Goal: Task Accomplishment & Management: Use online tool/utility

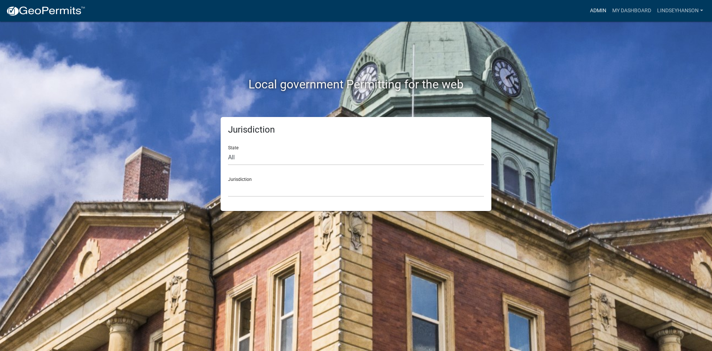
click at [592, 11] on link "Admin" at bounding box center [598, 11] width 22 height 14
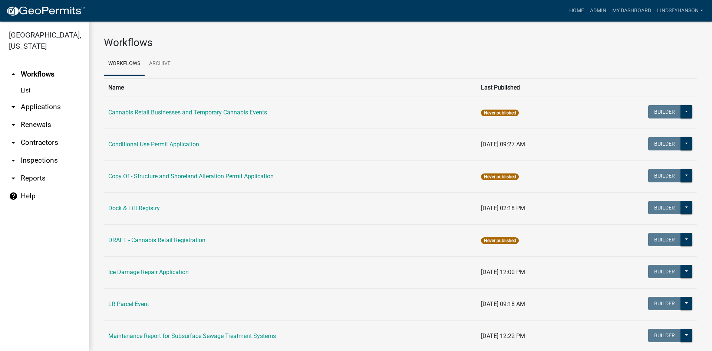
click at [41, 107] on link "arrow_drop_down Applications" at bounding box center [44, 107] width 89 height 18
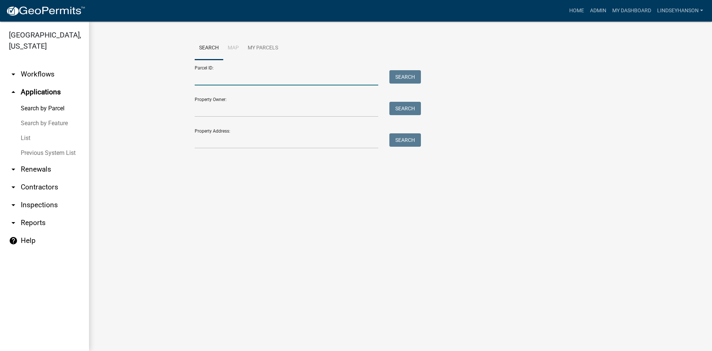
drag, startPoint x: 233, startPoint y: 73, endPoint x: 261, endPoint y: 77, distance: 27.7
click at [233, 73] on input "Parcel ID:" at bounding box center [287, 77] width 184 height 15
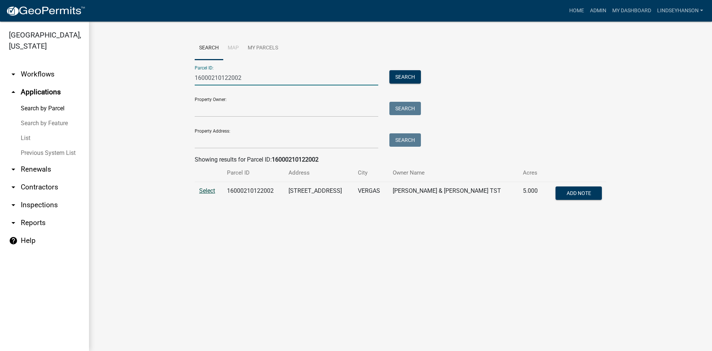
type input "16000210122002"
click at [203, 193] on span "Select" at bounding box center [207, 190] width 16 height 7
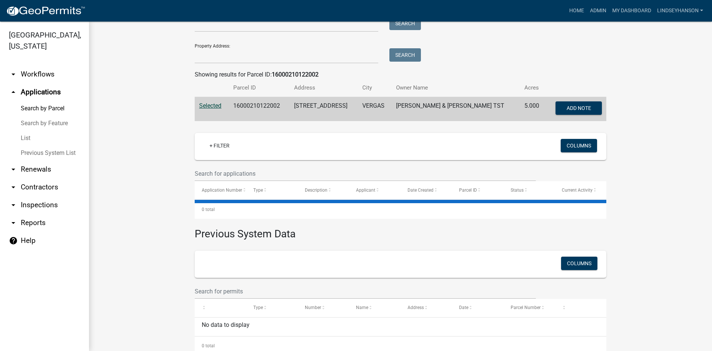
scroll to position [85, 0]
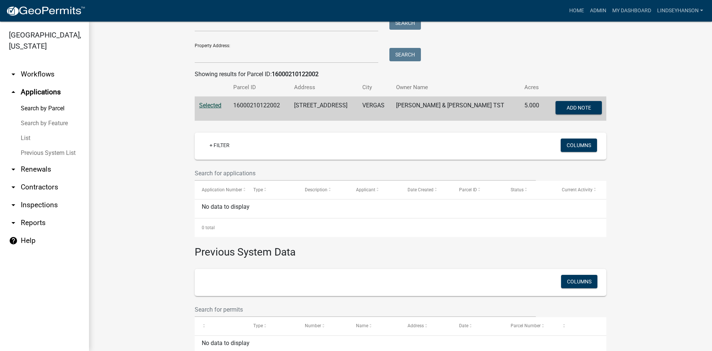
click at [256, 111] on td "16000210122002" at bounding box center [259, 108] width 61 height 24
click at [258, 106] on td "16000210122002" at bounding box center [259, 108] width 61 height 24
copy td "16000210122002"
